Goal: Transaction & Acquisition: Purchase product/service

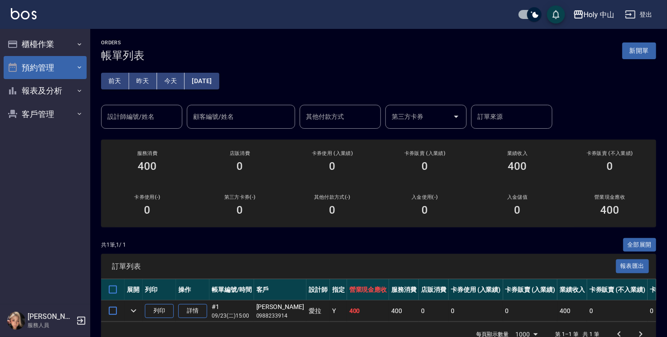
click at [42, 72] on button "預約管理" at bounding box center [45, 67] width 83 height 23
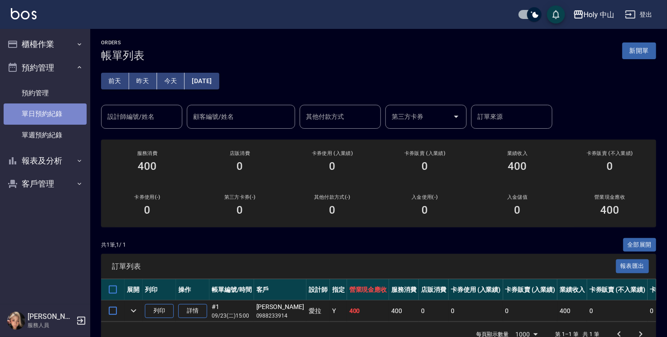
click at [46, 115] on link "單日預約紀錄" at bounding box center [45, 113] width 83 height 21
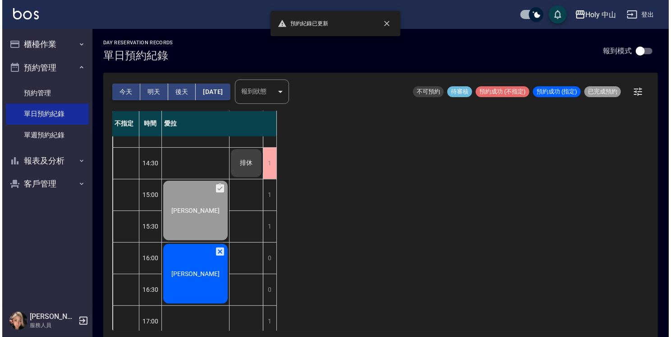
scroll to position [180, 0]
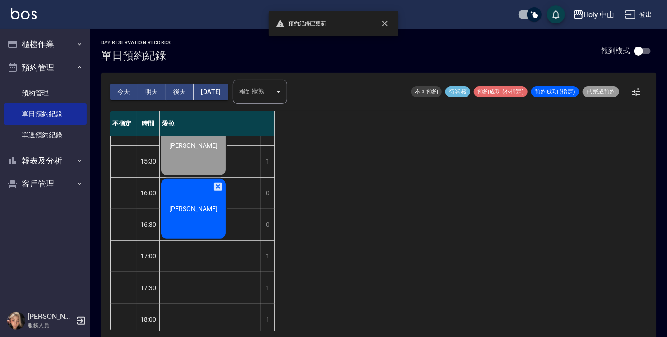
click at [207, 210] on div "[PERSON_NAME]" at bounding box center [193, 208] width 67 height 62
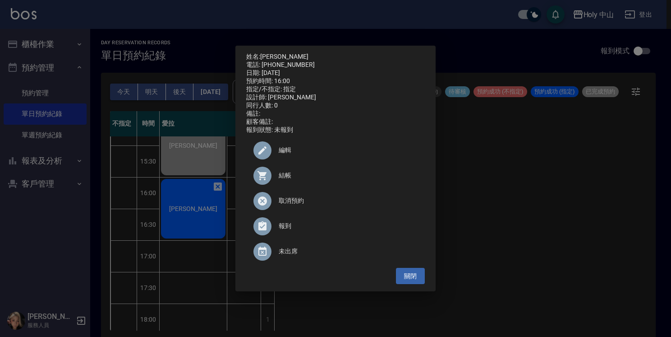
click at [280, 180] on span "結帳" at bounding box center [348, 175] width 139 height 9
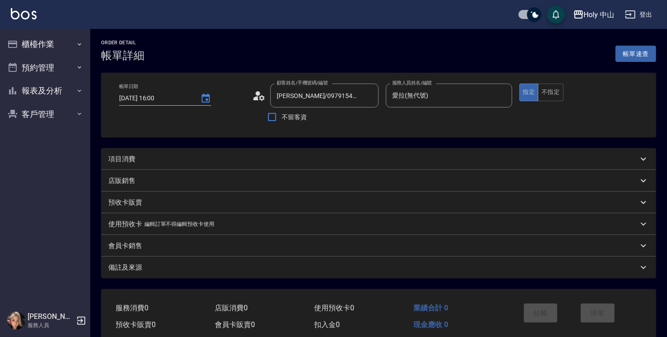
click at [169, 158] on div "項目消費" at bounding box center [373, 158] width 530 height 9
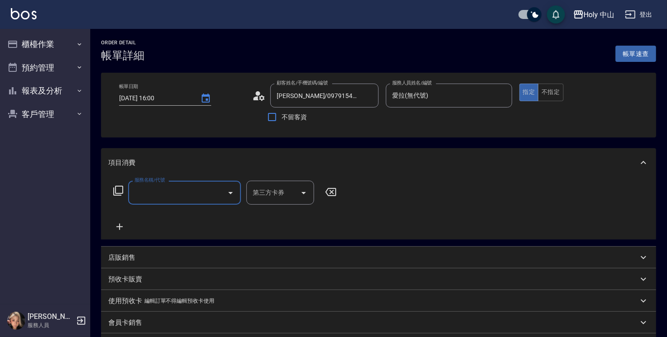
click at [166, 192] on input "服務名稱/代號" at bounding box center [177, 193] width 91 height 16
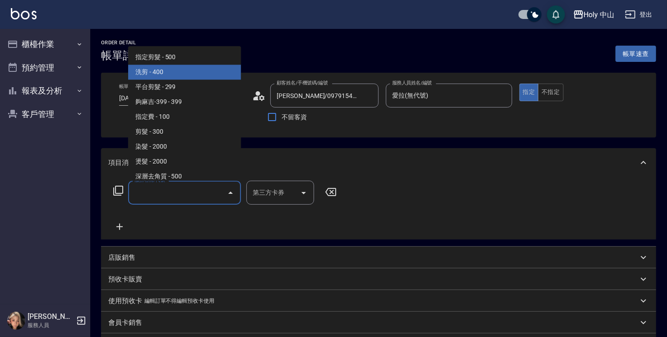
click at [191, 77] on span "洗剪 - 400" at bounding box center [184, 72] width 113 height 15
type input "洗剪(3)"
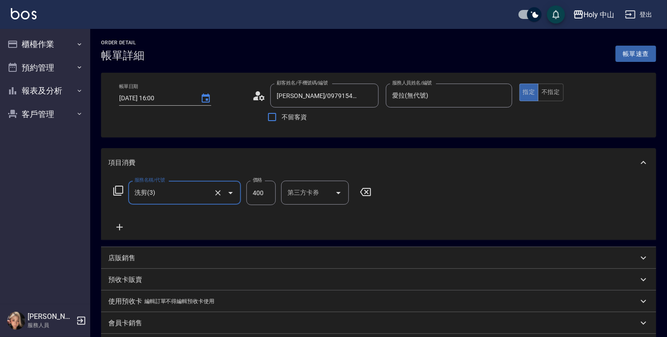
click at [260, 195] on input "400" at bounding box center [260, 192] width 29 height 24
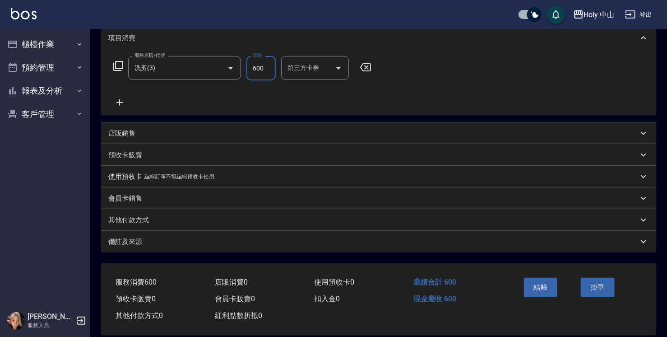
scroll to position [136, 0]
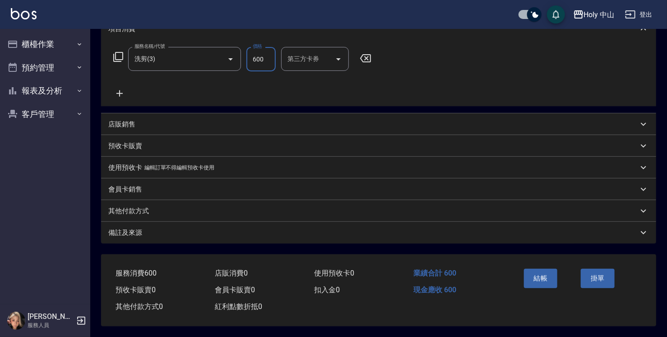
type input "600"
click at [302, 232] on div "備註及來源" at bounding box center [373, 232] width 530 height 9
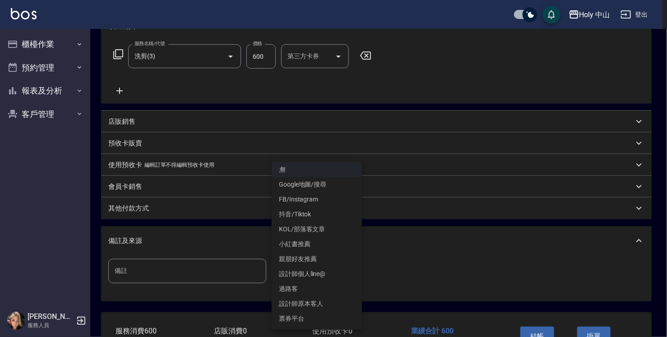
click at [296, 267] on body "Holy 中山 登出 櫃檯作業 打帳單 帳單列表 營業儀表板 現場電腦打卡 預約管理 預約管理 單日預約紀錄 單週預約紀錄 報表及分析 報表目錄 店家日報表 …" at bounding box center [333, 129] width 667 height 530
click at [316, 307] on li "設計師原本客人" at bounding box center [317, 303] width 90 height 15
type input "設計師原本客人"
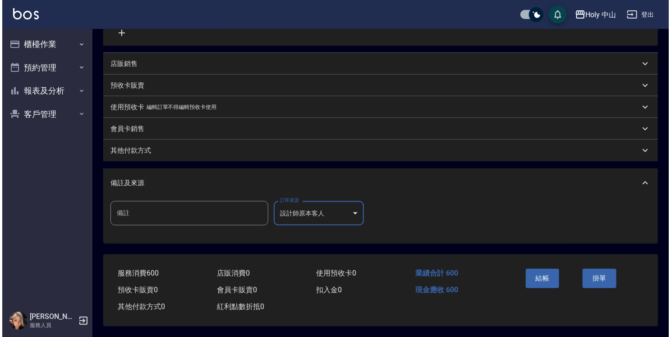
scroll to position [197, 0]
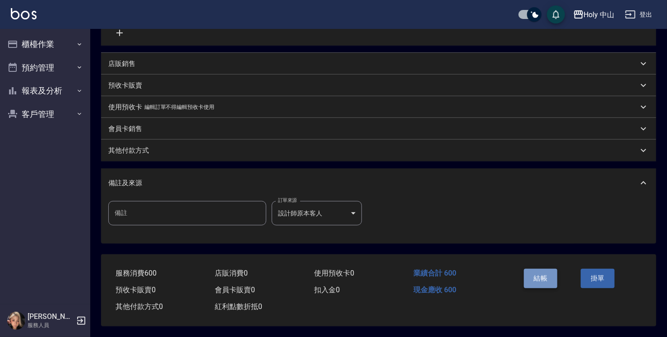
click at [545, 275] on button "結帳" at bounding box center [541, 277] width 34 height 19
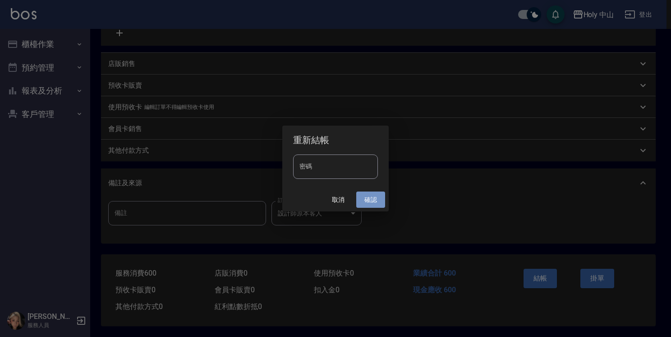
click at [378, 198] on button "確認" at bounding box center [370, 199] width 29 height 17
